Goal: Navigation & Orientation: Find specific page/section

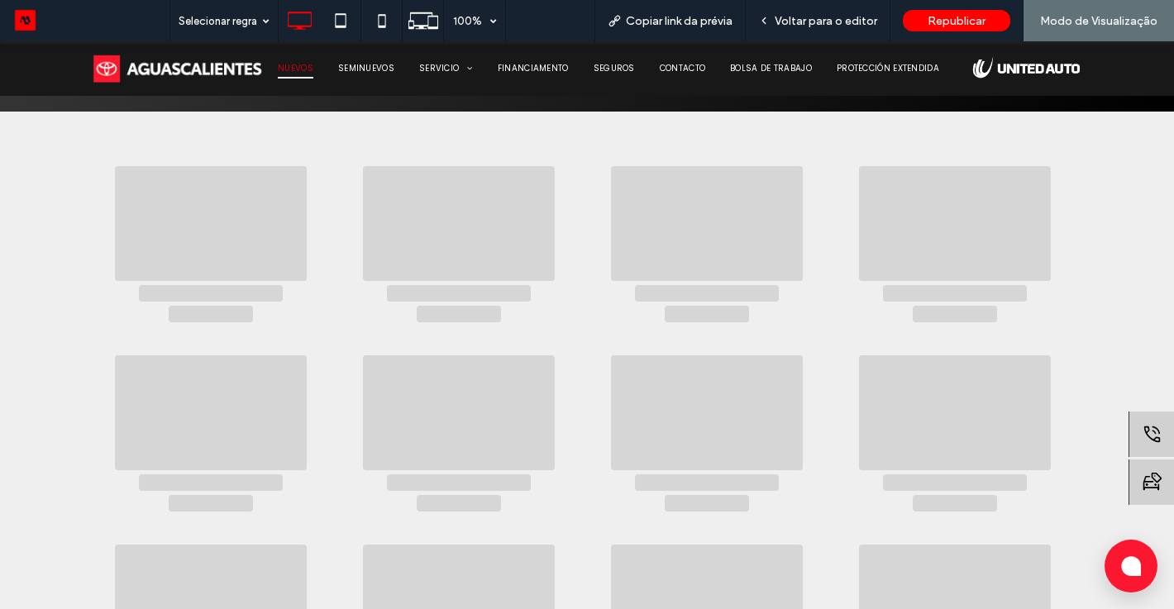
scroll to position [198, 0]
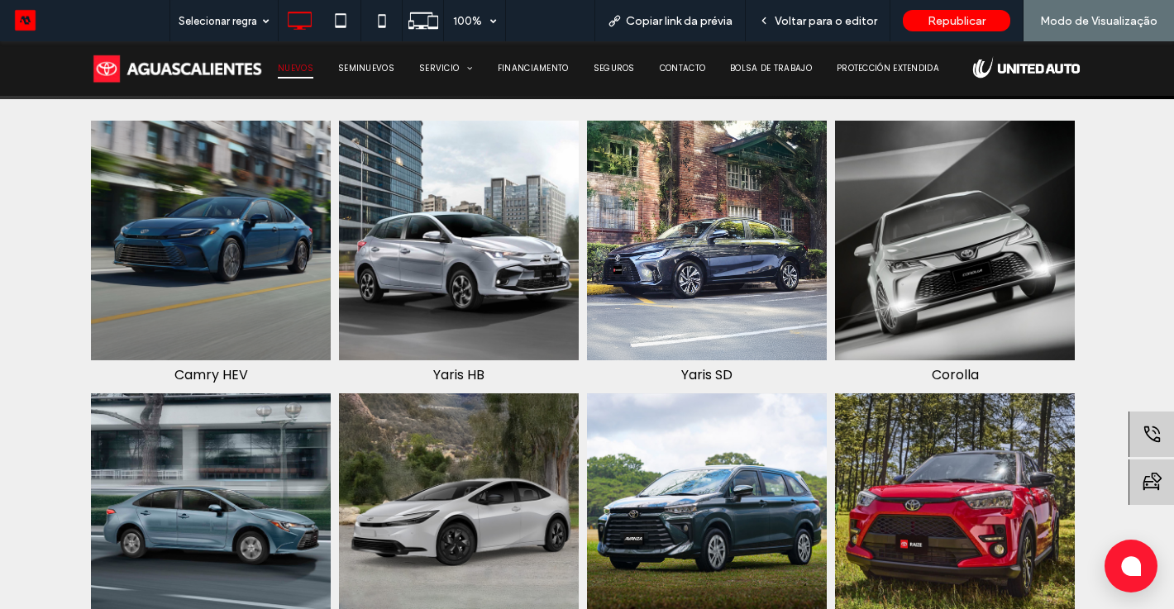
drag, startPoint x: 709, startPoint y: 228, endPoint x: 710, endPoint y: 270, distance: 42.2
click at [709, 228] on img at bounding box center [707, 241] width 252 height 252
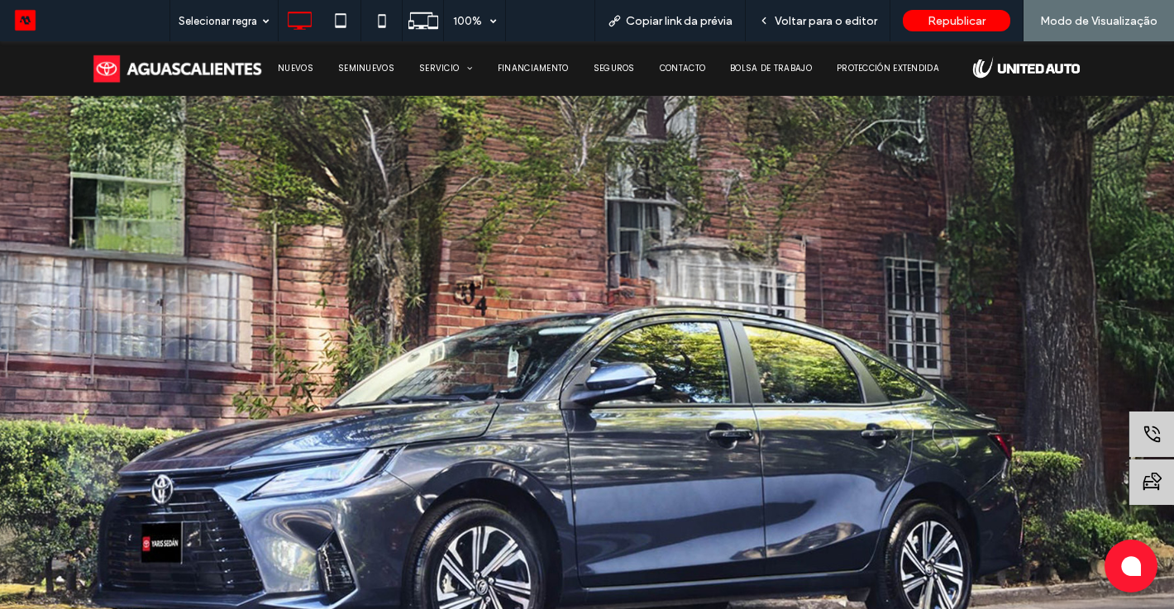
click at [704, 247] on img at bounding box center [587, 413] width 1174 height 744
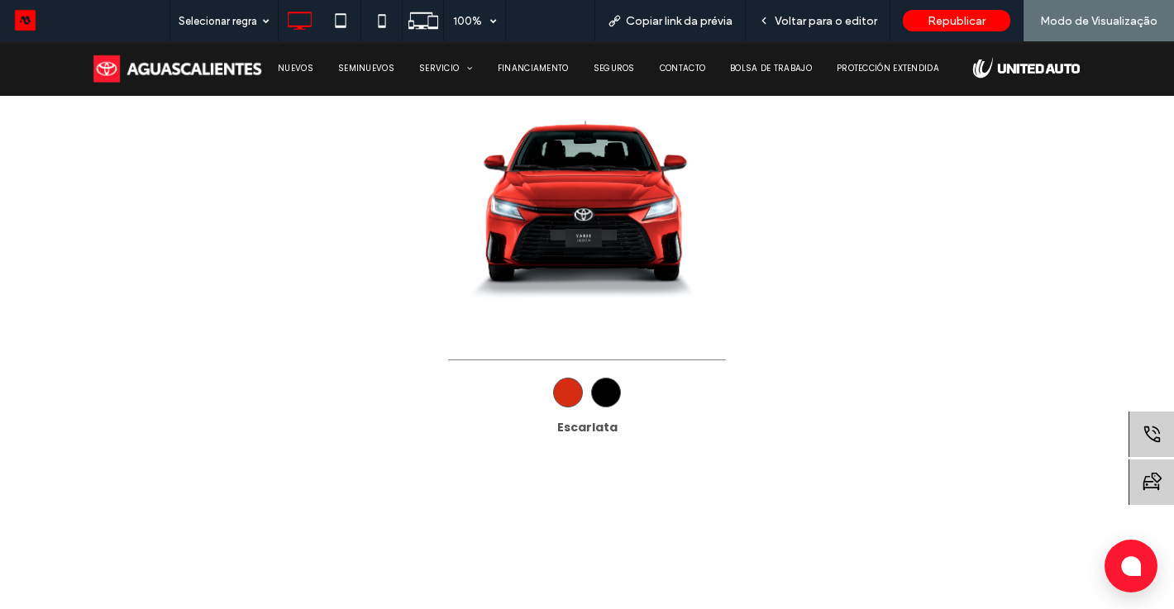
scroll to position [1025, 0]
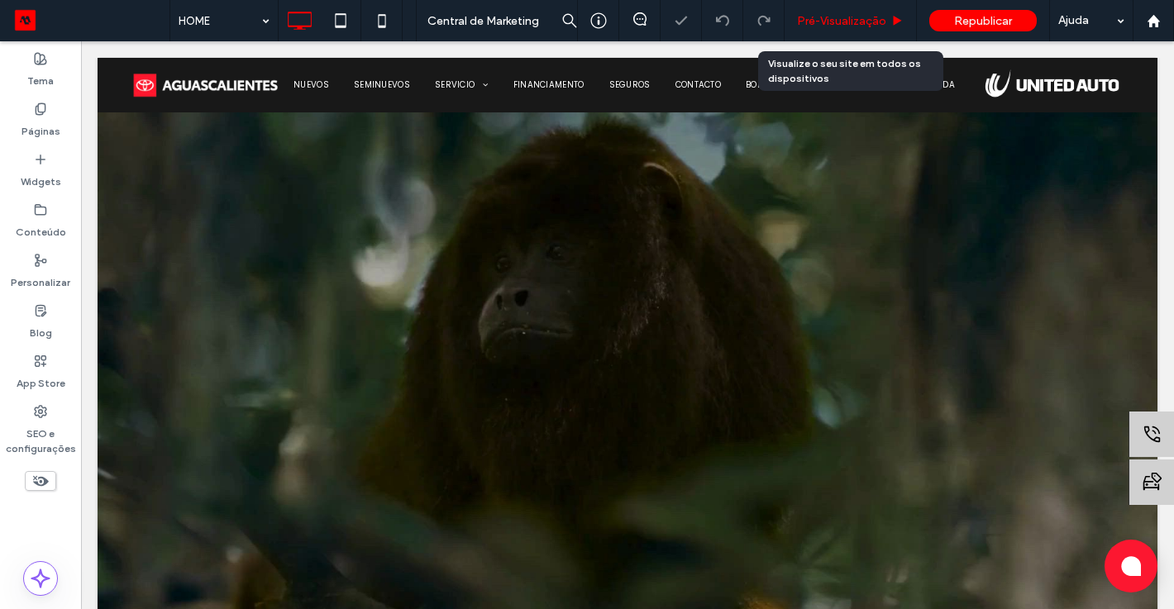
click at [807, 21] on span "Pré-Visualizaçāo" at bounding box center [841, 21] width 89 height 14
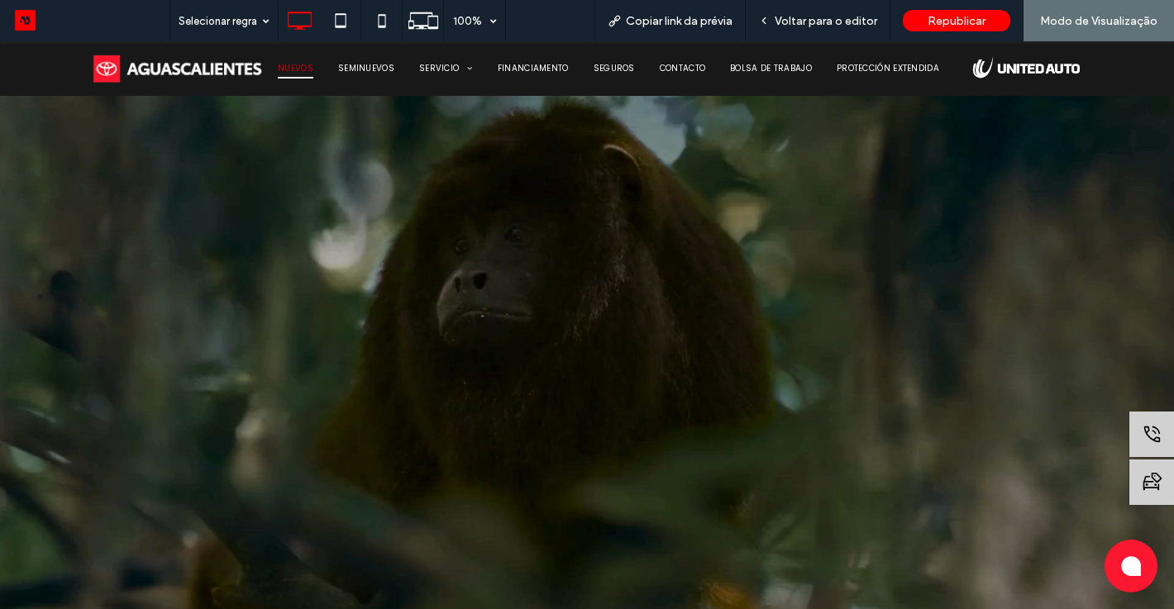
click at [279, 76] on span "NUEVOS" at bounding box center [296, 69] width 36 height 20
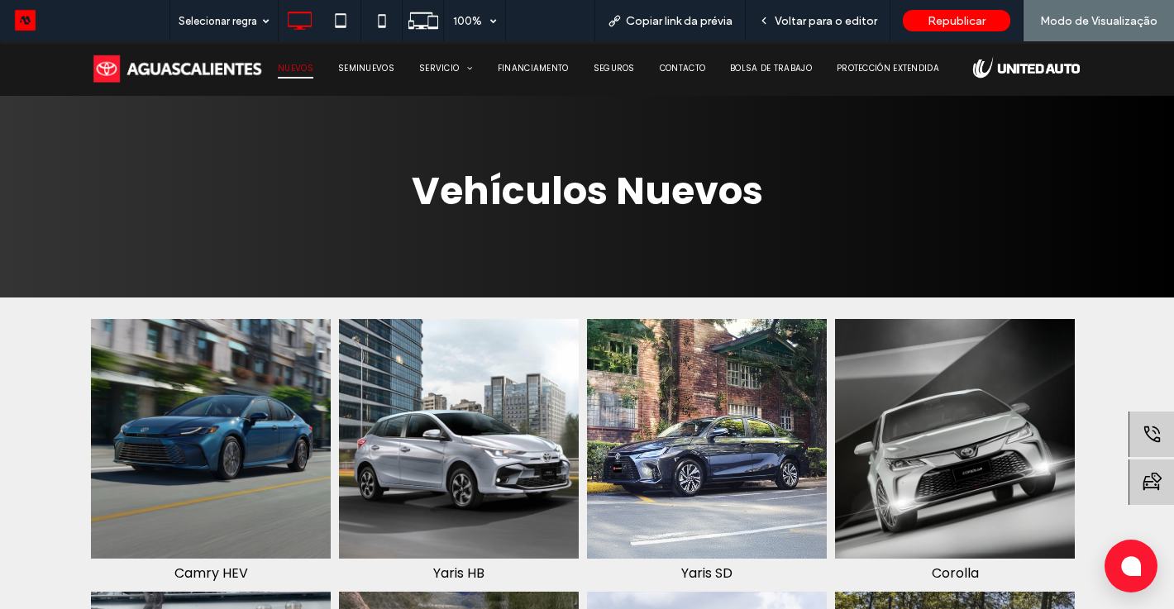
drag, startPoint x: 794, startPoint y: 513, endPoint x: 794, endPoint y: 470, distance: 42.2
click at [794, 470] on img at bounding box center [707, 439] width 252 height 252
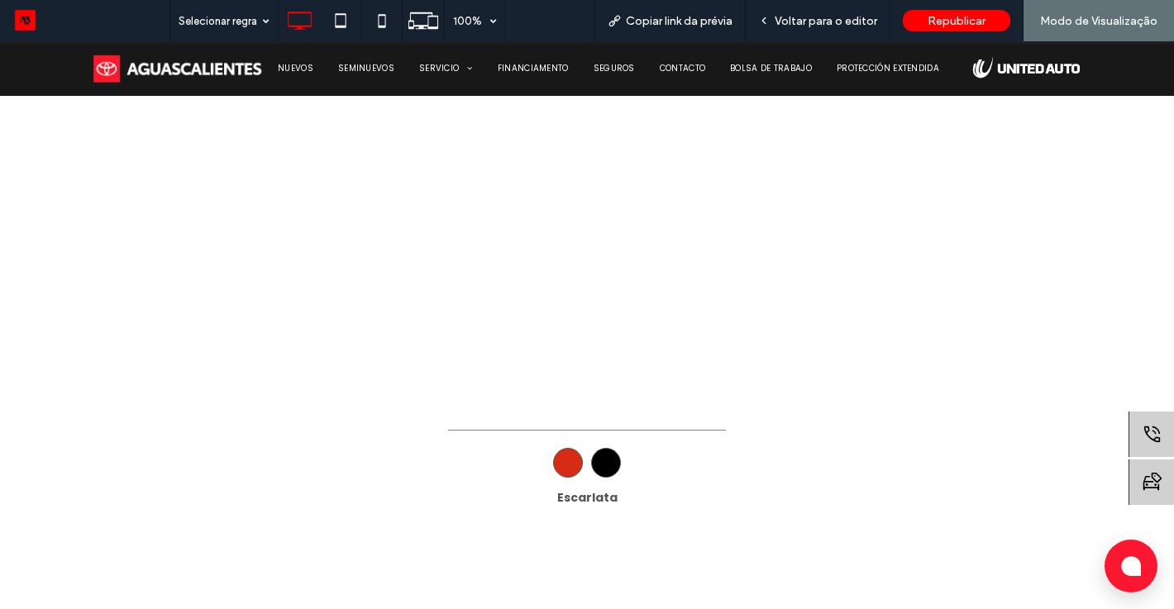
scroll to position [906, 0]
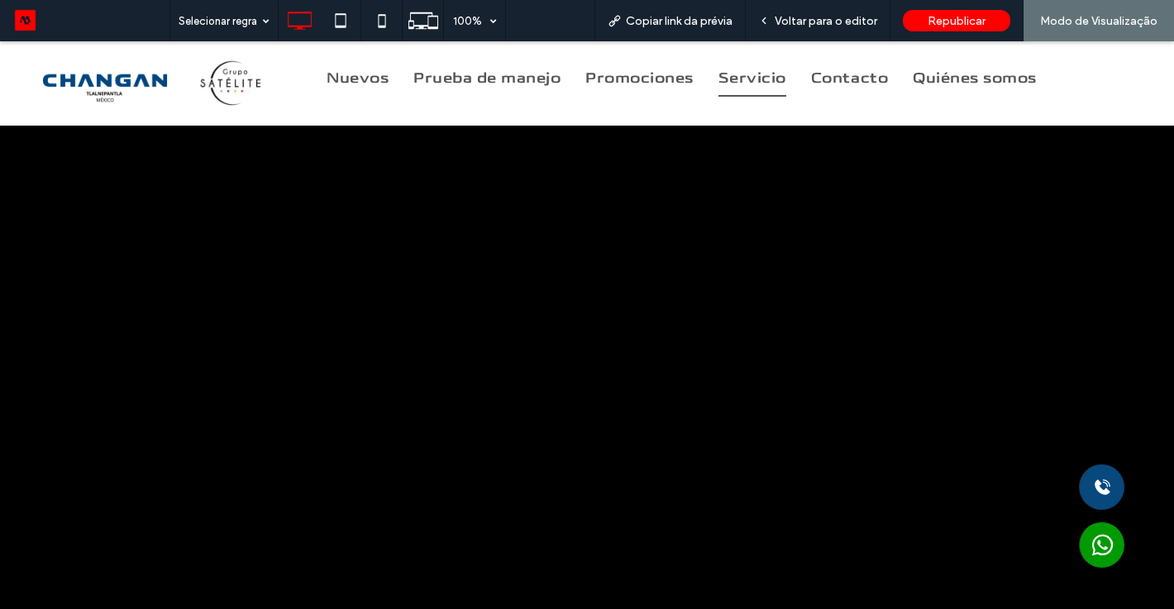
click at [771, 69] on span "Servicio" at bounding box center [753, 78] width 68 height 37
click at [748, 74] on div at bounding box center [587, 304] width 1174 height 609
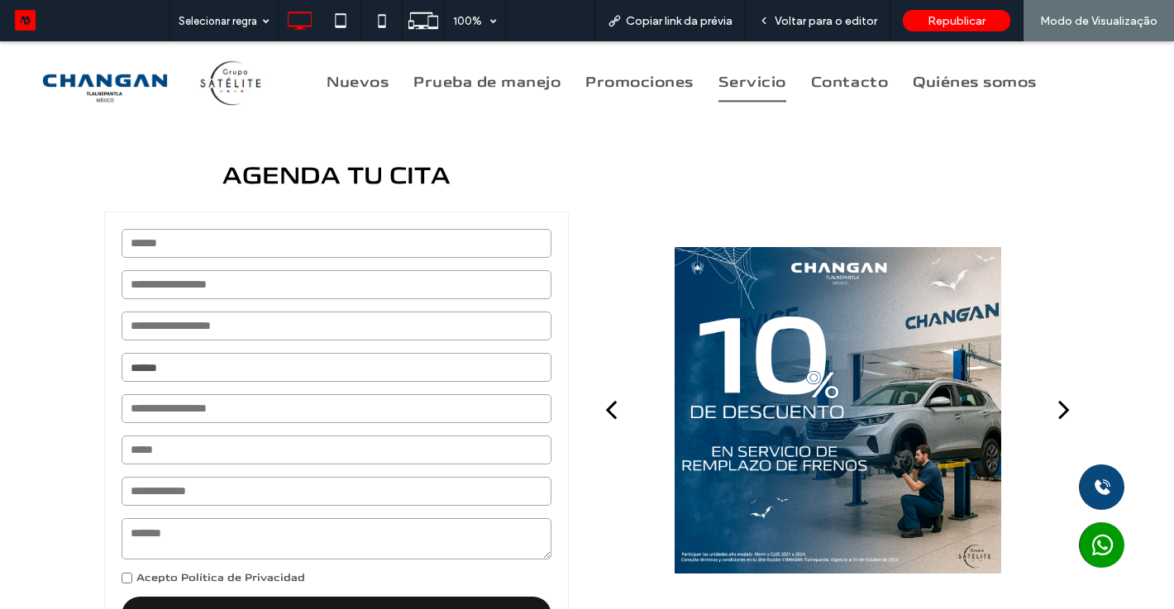
scroll to position [331, 0]
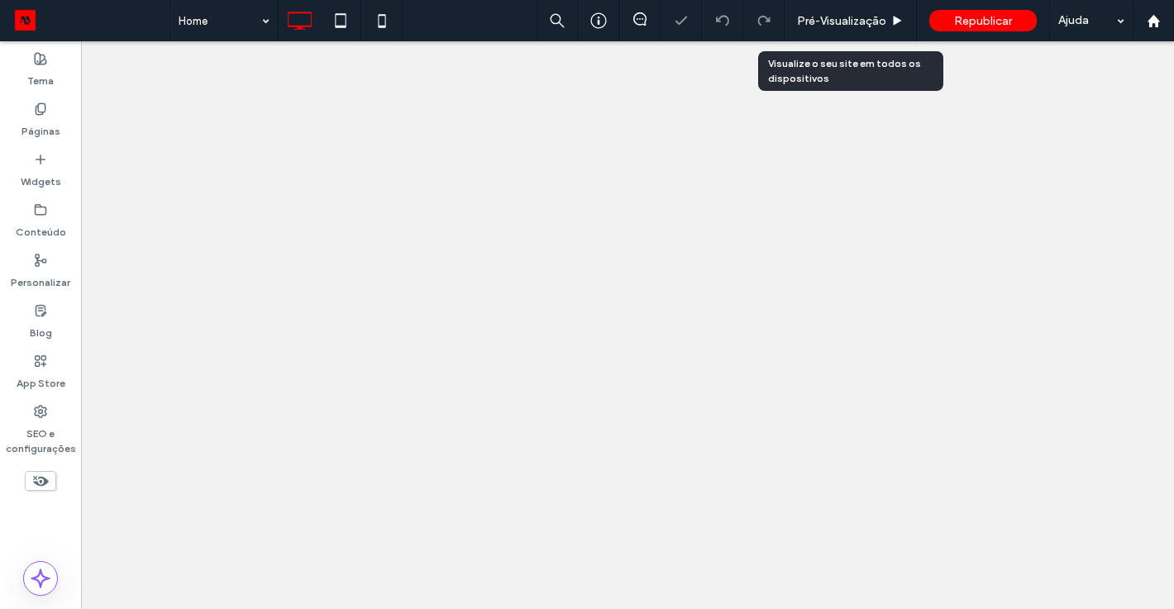
click at [808, 21] on span "Pré-Visualizaçāo" at bounding box center [841, 21] width 89 height 14
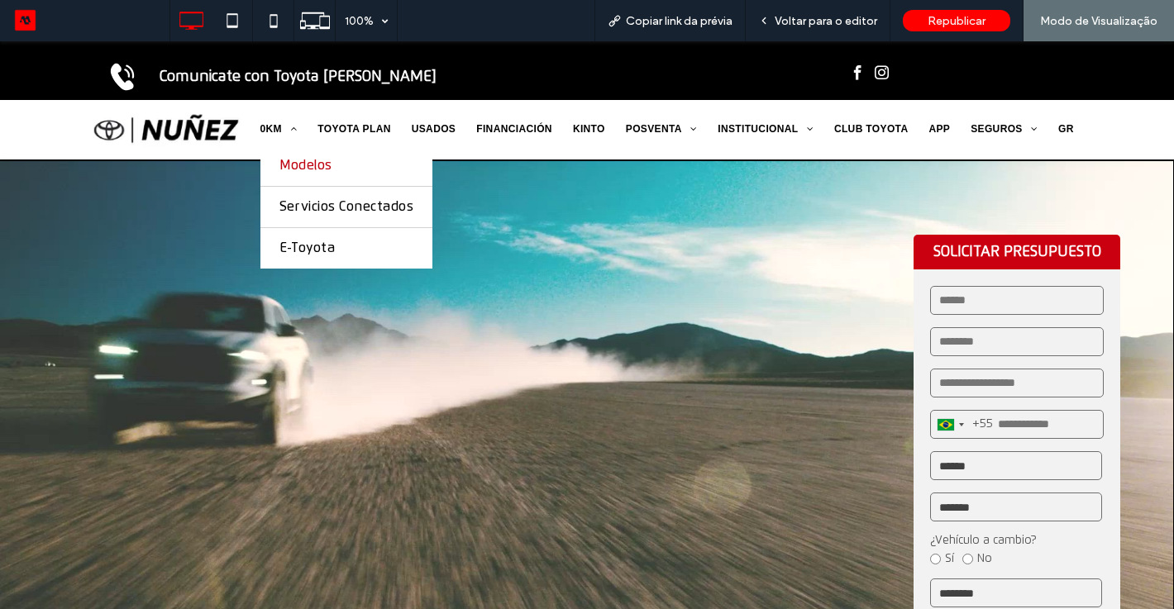
click at [300, 160] on span "Modelos" at bounding box center [305, 166] width 53 height 16
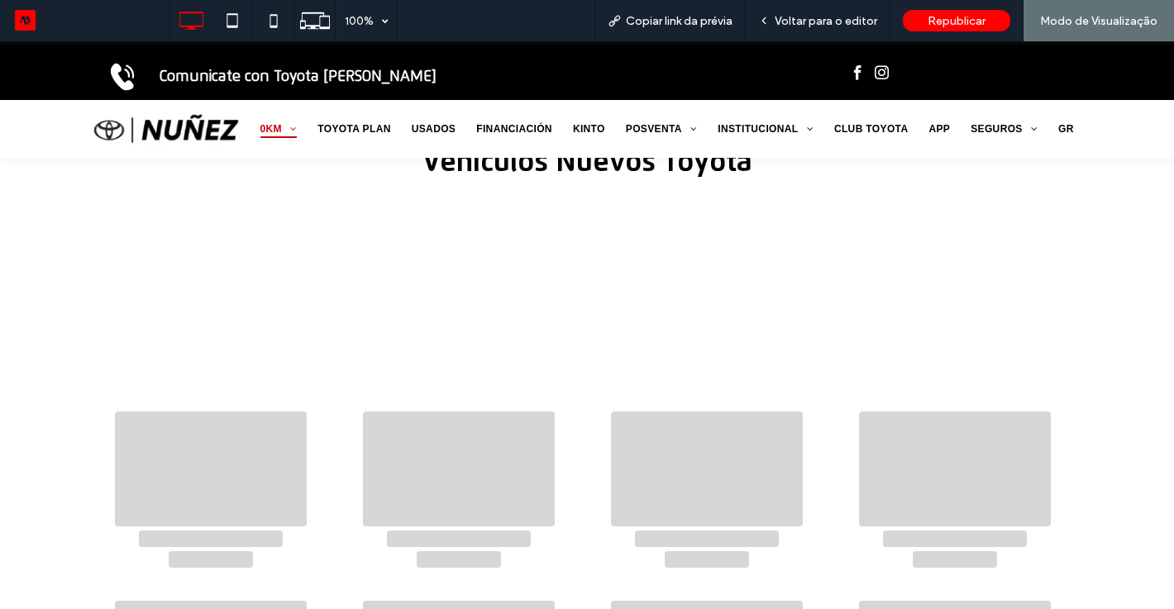
scroll to position [66, 0]
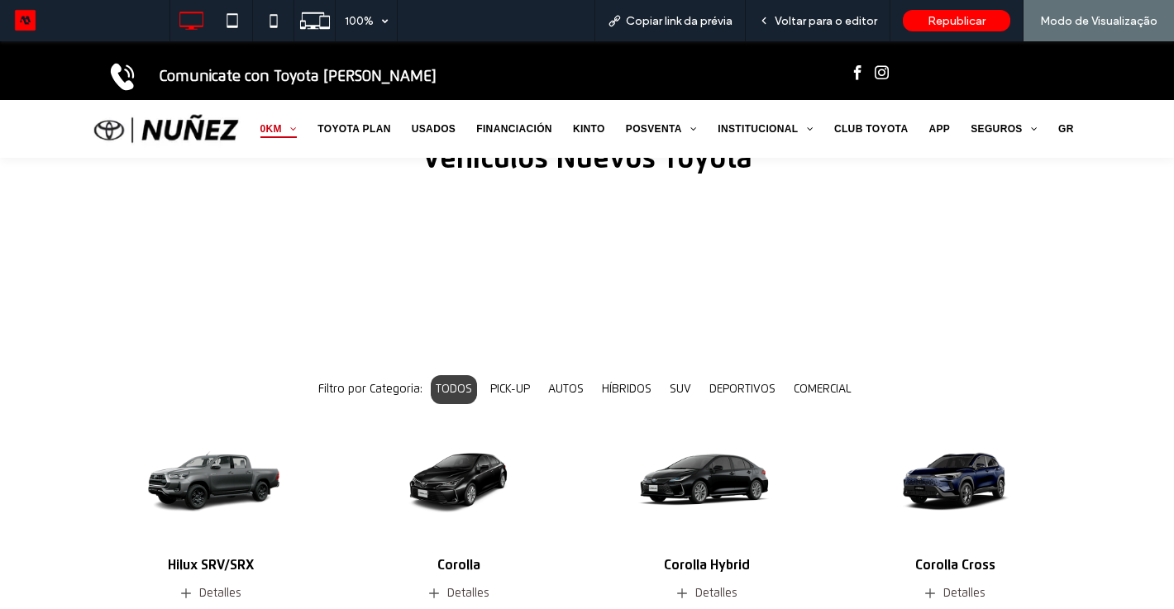
click at [218, 444] on img at bounding box center [211, 478] width 252 height 157
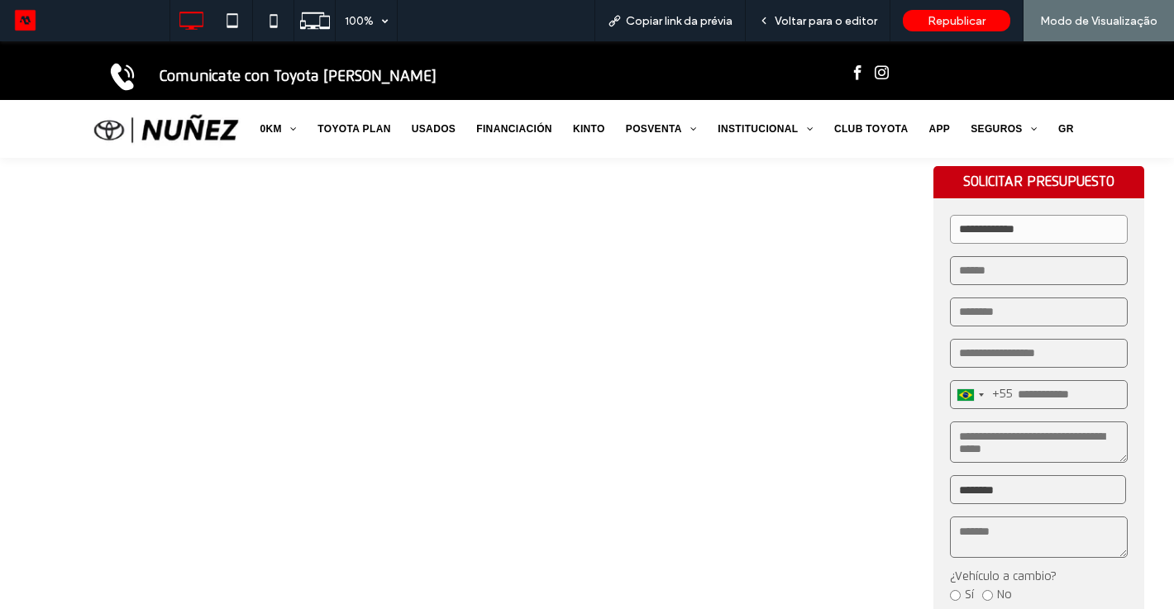
click at [675, 389] on div "**********" at bounding box center [587, 410] width 1174 height 501
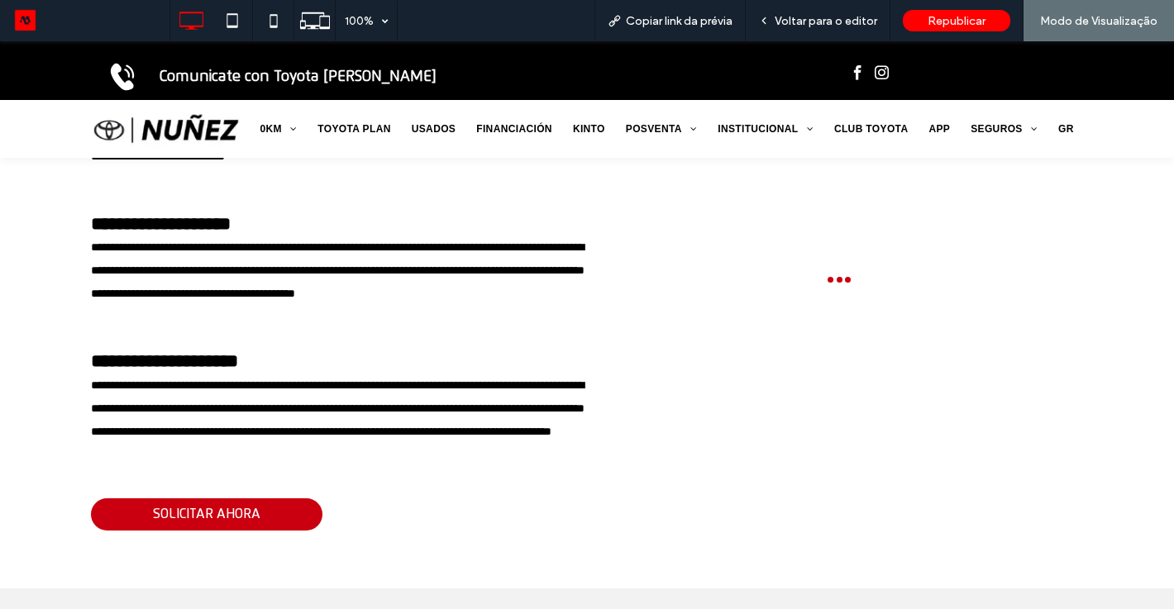
scroll to position [827, 0]
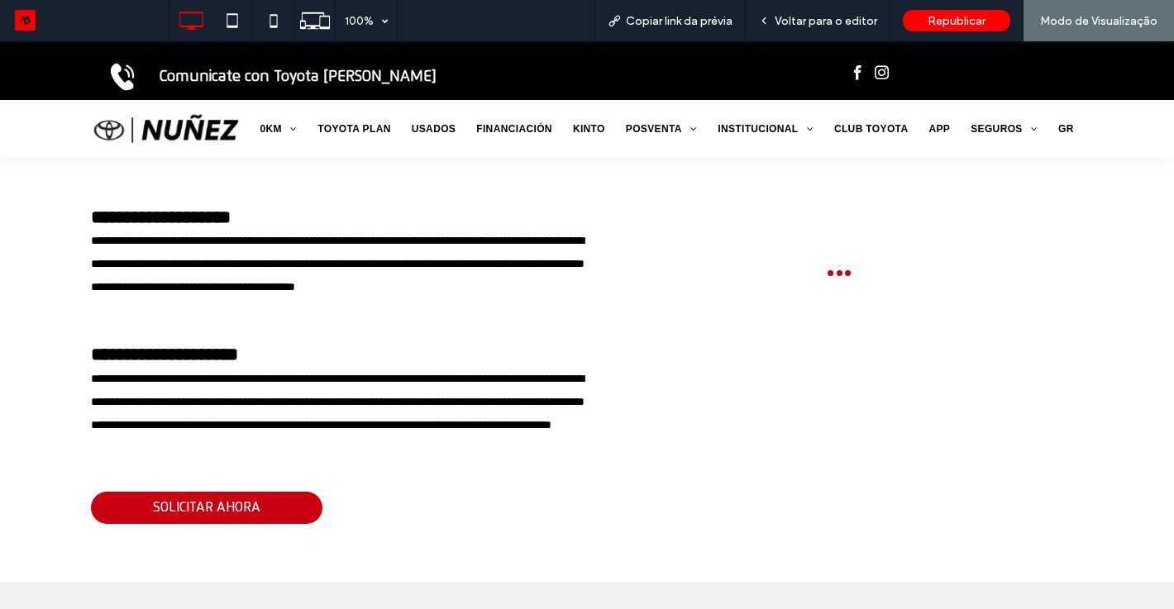
click at [1014, 469] on div "Click To Paste" at bounding box center [835, 203] width 496 height 657
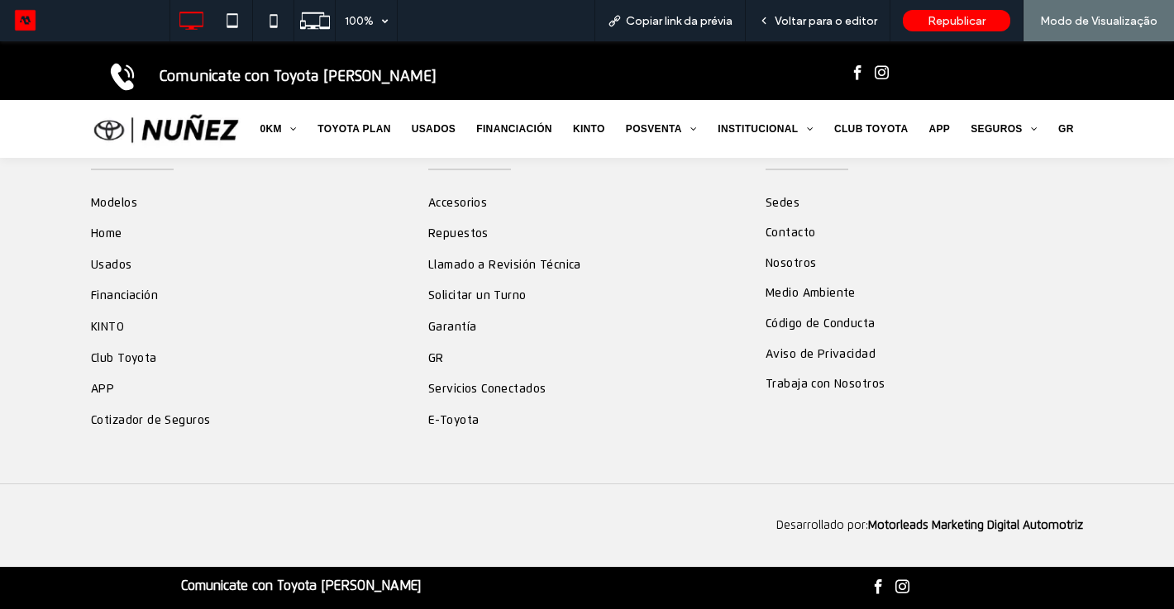
scroll to position [2396, 0]
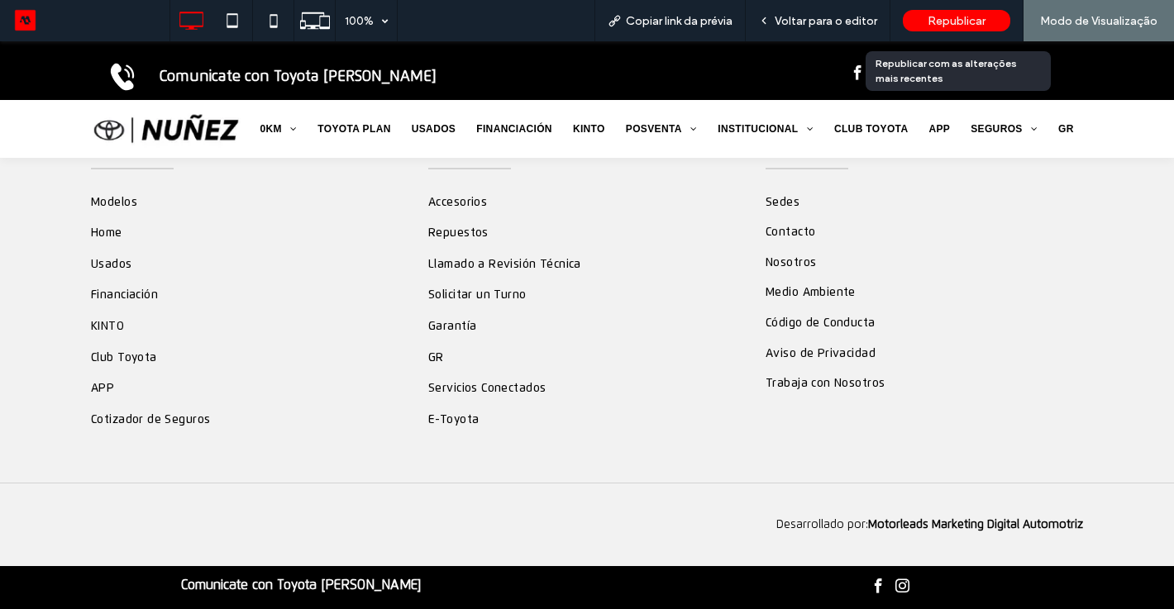
click at [955, 26] on span "Republicar" at bounding box center [957, 21] width 58 height 14
